Goal: Task Accomplishment & Management: Complete application form

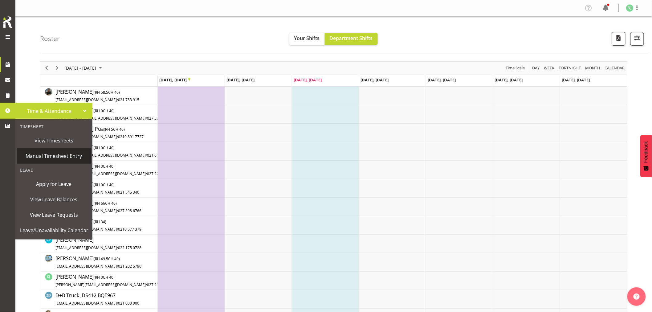
click at [57, 156] on span "Manual Timesheet Entry" at bounding box center [54, 155] width 68 height 9
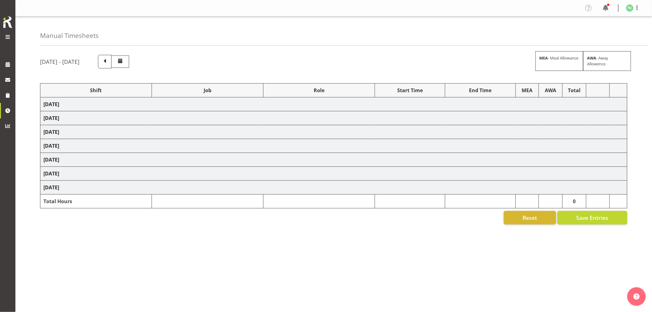
select select "38155"
select select "69"
select select "38155"
select select "69"
select select "38155"
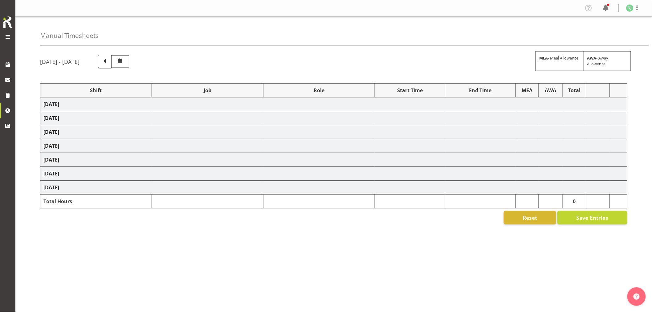
select select "69"
select select "38155"
select select "69"
select select "38155"
select select "69"
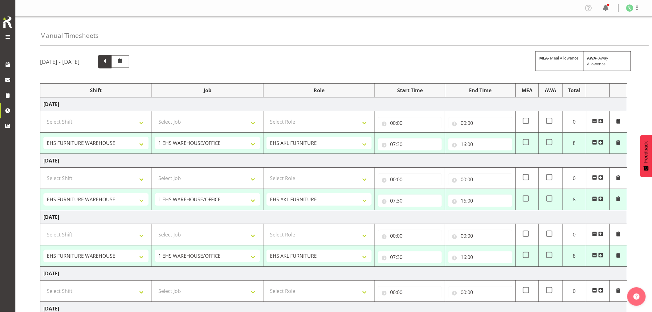
click at [109, 61] on span at bounding box center [105, 61] width 8 height 8
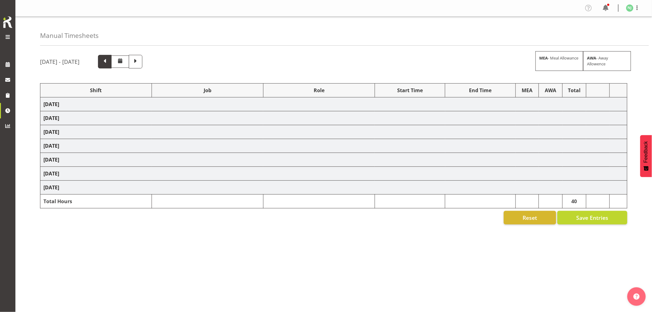
select select "38155"
select select "69"
select select "38155"
select select "69"
select select "38155"
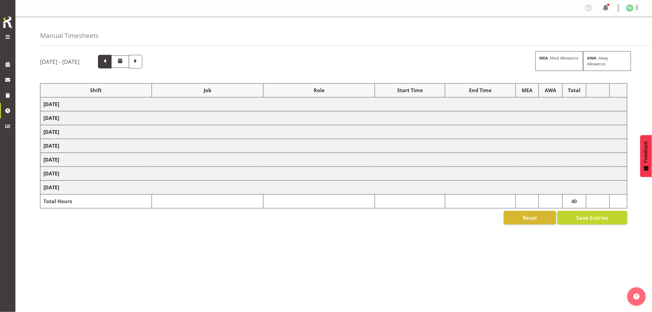
select select "69"
select select "38155"
select select "69"
select select "38155"
select select "69"
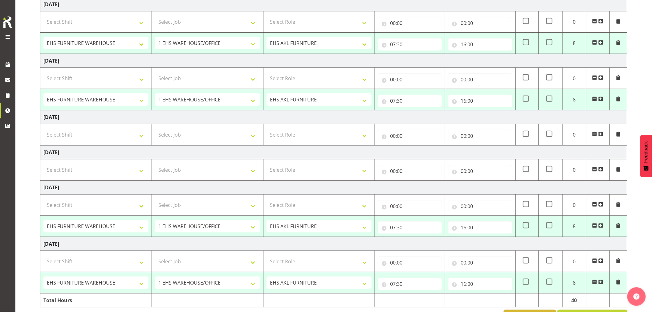
scroll to position [171, 0]
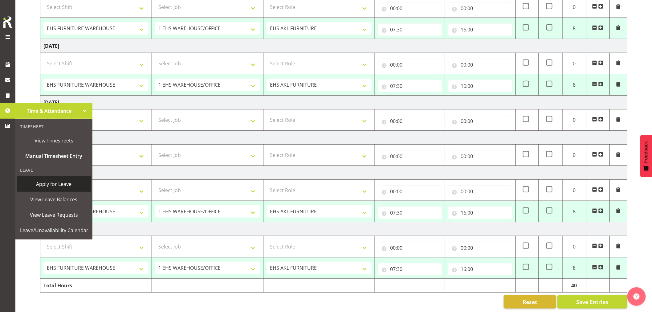
click at [50, 185] on span "Apply for Leave" at bounding box center [54, 183] width 68 height 9
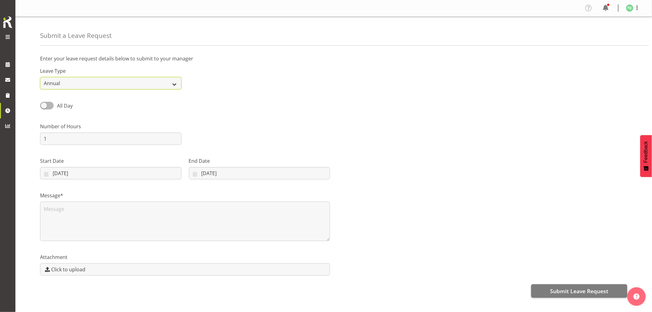
click at [79, 81] on select "Annual Sick Leave Without Pay Bereavement Domestic Violence Parental Jury Servi…" at bounding box center [110, 83] width 141 height 12
select select "Sick"
click at [40, 77] on select "Annual Sick Leave Without Pay Bereavement Domestic Violence Parental Jury Servi…" at bounding box center [110, 83] width 141 height 12
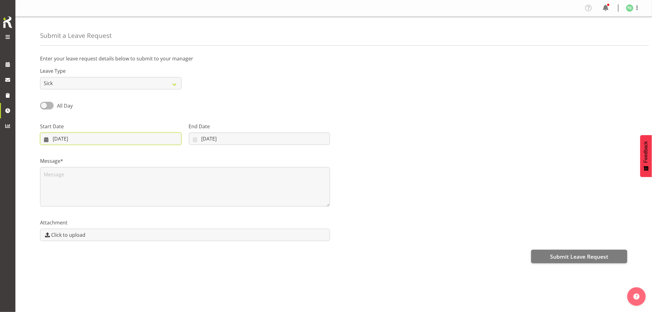
click at [67, 142] on input "24/09/2025" at bounding box center [110, 138] width 141 height 12
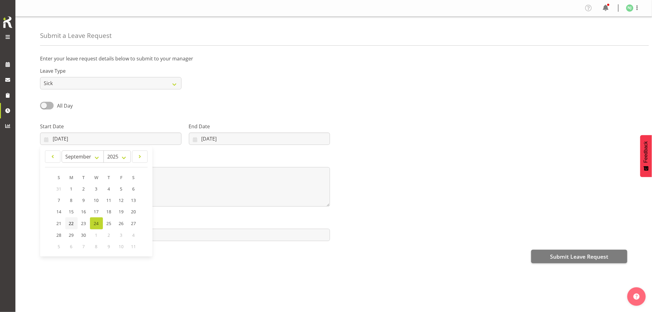
click at [71, 222] on span "22" at bounding box center [71, 223] width 5 height 6
type input "22/09/2025"
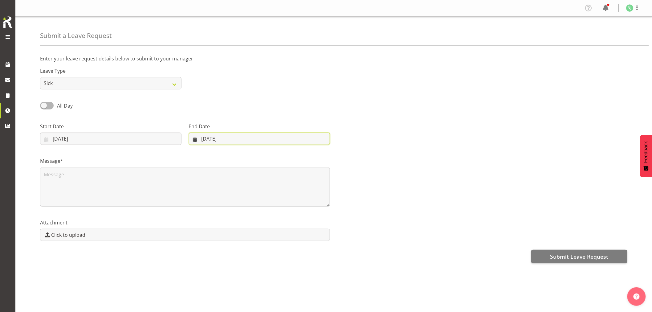
click at [209, 137] on input "24/09/2025" at bounding box center [259, 138] width 141 height 12
click at [225, 221] on span "23" at bounding box center [225, 223] width 5 height 6
type input "23/09/2025"
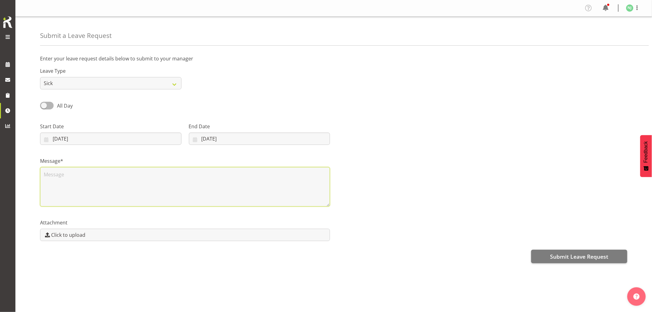
click at [55, 174] on textarea at bounding box center [185, 186] width 290 height 39
type textarea "Sick"
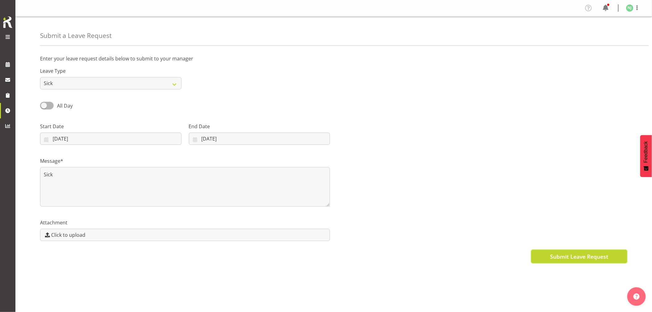
click at [564, 259] on span "Submit Leave Request" at bounding box center [579, 256] width 58 height 8
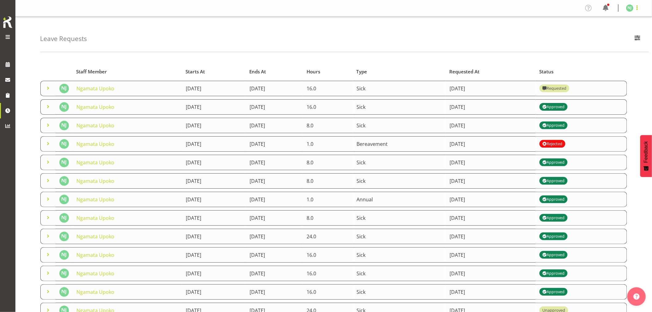
click at [636, 7] on span at bounding box center [636, 7] width 7 height 7
click at [612, 30] on link "Log Out" at bounding box center [611, 32] width 59 height 11
